Goal: Information Seeking & Learning: Get advice/opinions

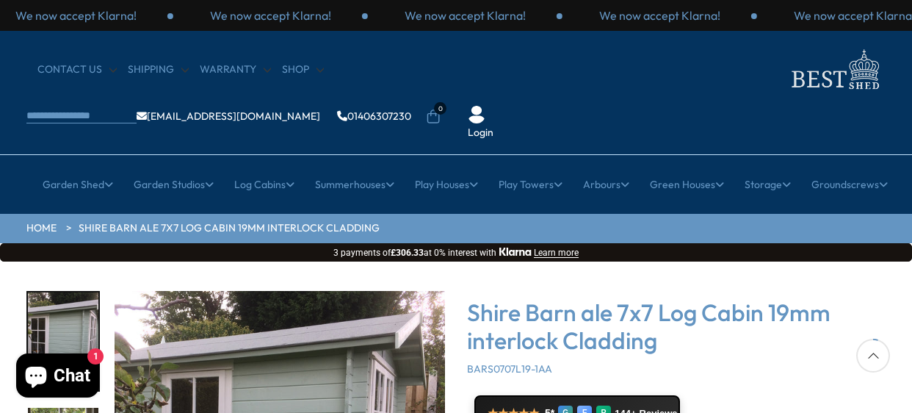
scroll to position [147, 0]
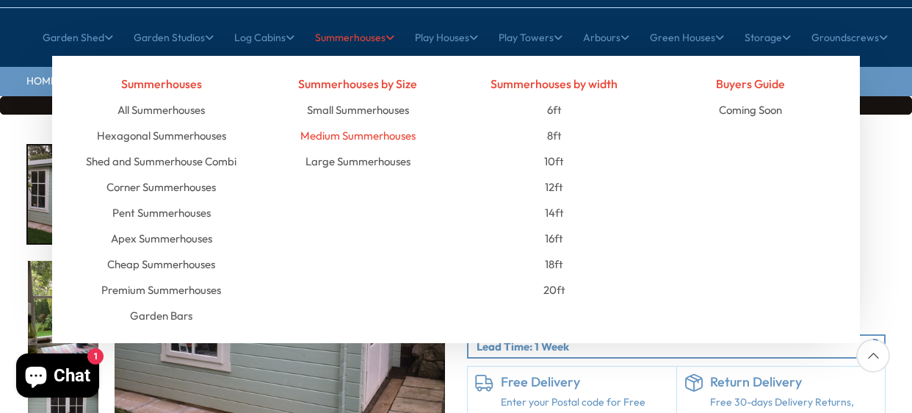
click at [391, 123] on link "Medium Summerhouses" at bounding box center [357, 136] width 115 height 26
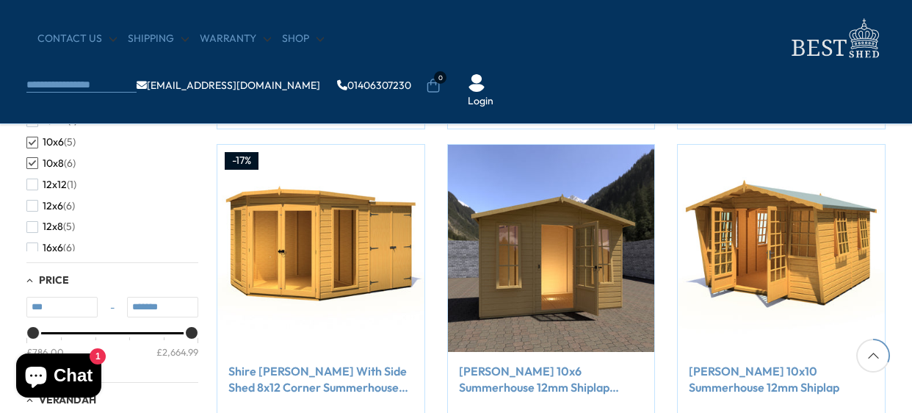
scroll to position [587, 0]
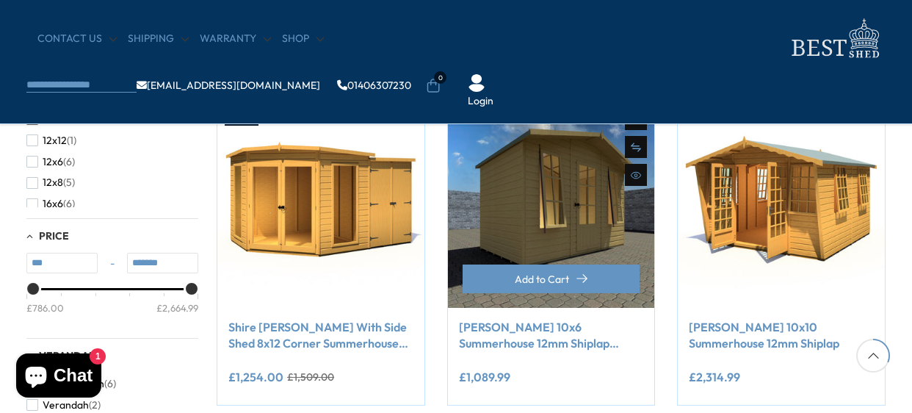
click at [542, 215] on img at bounding box center [551, 204] width 207 height 207
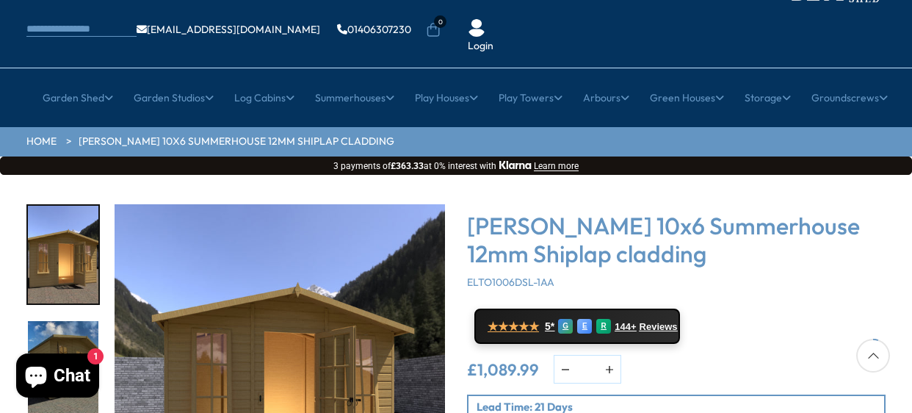
scroll to position [220, 0]
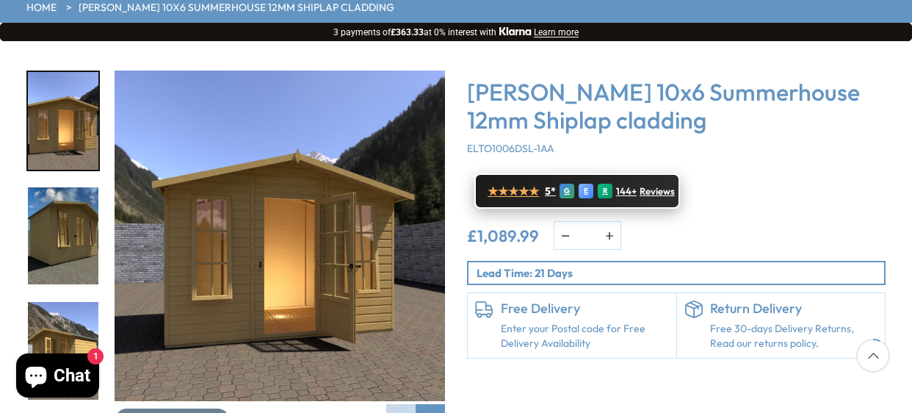
click at [652, 186] on span "Reviews" at bounding box center [656, 192] width 35 height 12
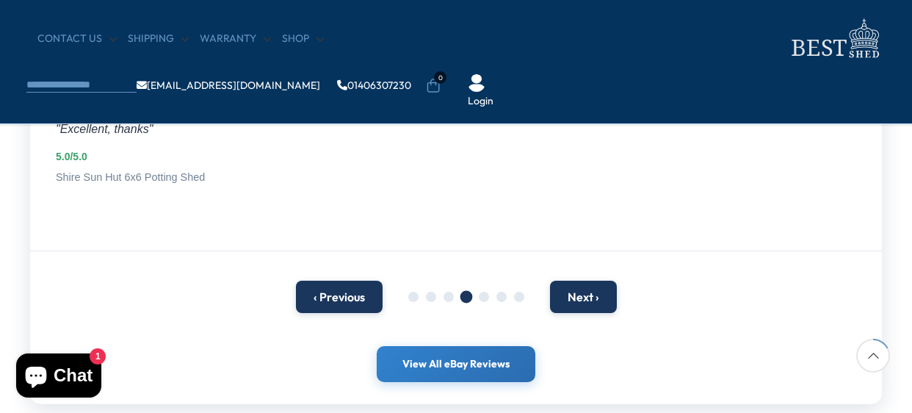
scroll to position [367, 0]
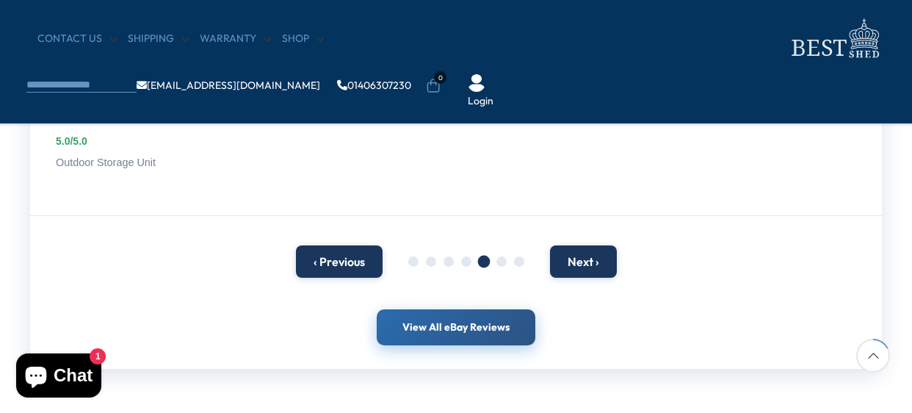
click at [427, 321] on link "View All eBay Reviews" at bounding box center [456, 327] width 159 height 37
